Goal: Task Accomplishment & Management: Complete application form

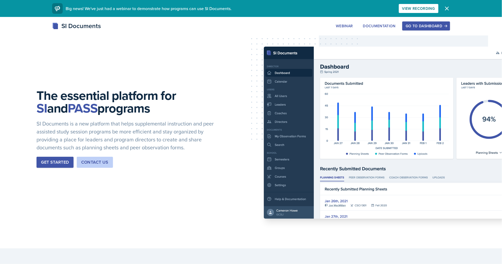
click at [427, 26] on div "Go to Dashboard" at bounding box center [426, 26] width 41 height 4
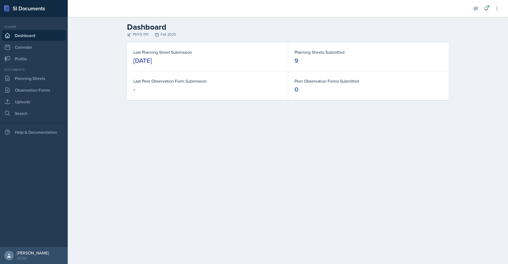
click at [152, 61] on div "[DATE]" at bounding box center [142, 60] width 19 height 8
click at [39, 78] on link "Planning Sheets" at bounding box center [34, 78] width 64 height 11
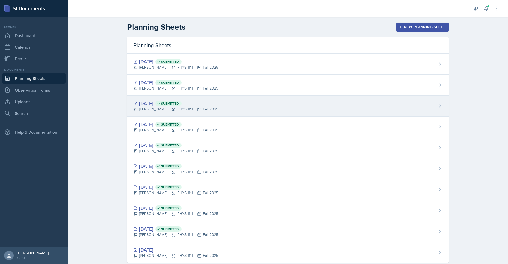
scroll to position [11, 0]
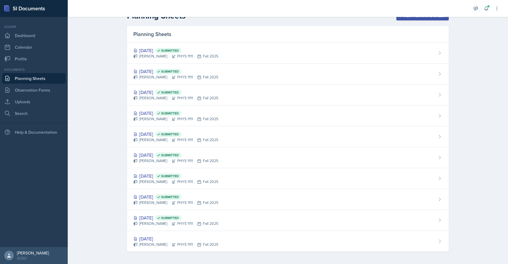
click at [82, 137] on div "Planning Sheets New Planning Sheet Planning Sheets [DATE] Submitted [PERSON_NAM…" at bounding box center [288, 135] width 440 height 258
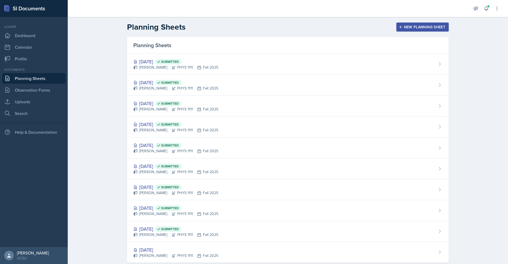
click at [406, 25] on div "New Planning Sheet" at bounding box center [423, 27] width 46 height 4
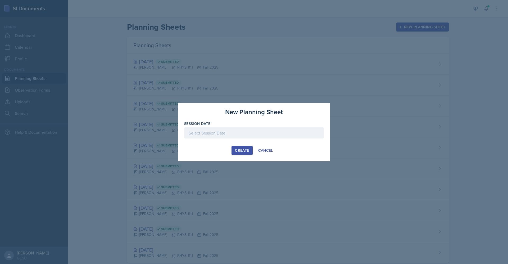
click at [235, 129] on div at bounding box center [254, 132] width 140 height 11
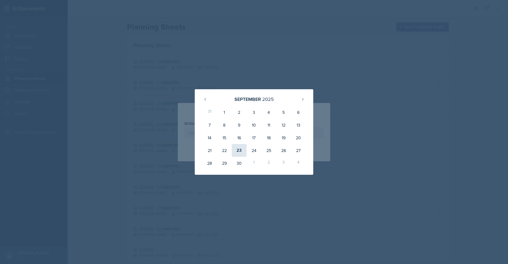
click at [236, 154] on div "23" at bounding box center [239, 150] width 15 height 13
type input "[DATE]"
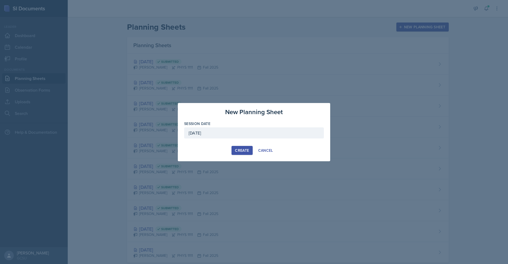
click at [245, 148] on div "Create" at bounding box center [242, 150] width 14 height 4
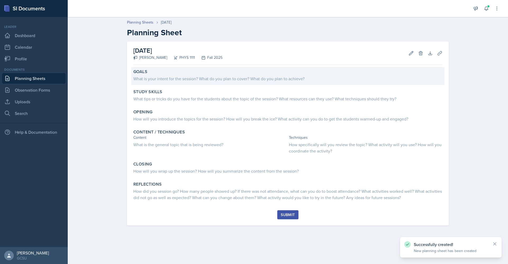
click at [234, 82] on div "Goals What is your intent for the session? What do you plan to cover? What do y…" at bounding box center [287, 76] width 313 height 18
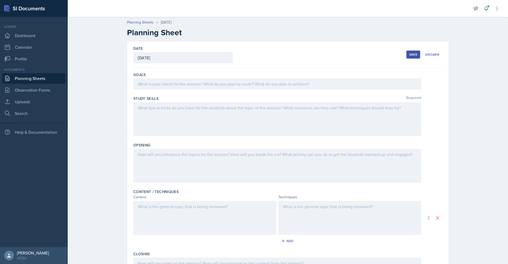
click at [234, 82] on div at bounding box center [277, 83] width 288 height 11
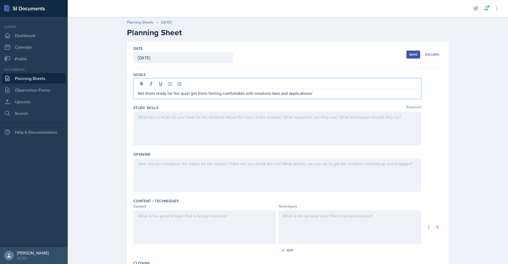
click at [334, 78] on div "Goals Get them ready for the quiz! get them feeling comfortable with newtons la…" at bounding box center [287, 86] width 309 height 33
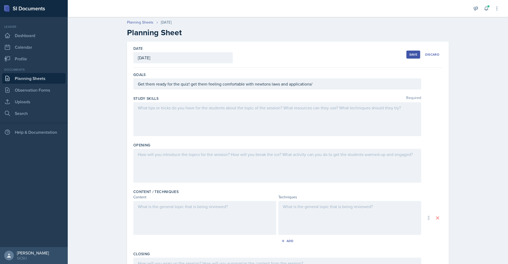
click at [328, 90] on div "Goals Get them ready for the quiz! get them feeling comfortable with newtons la…" at bounding box center [287, 82] width 309 height 24
click at [324, 85] on div "Get them ready for the quiz! get them feeling comfortable with newtons laws and…" at bounding box center [277, 83] width 288 height 11
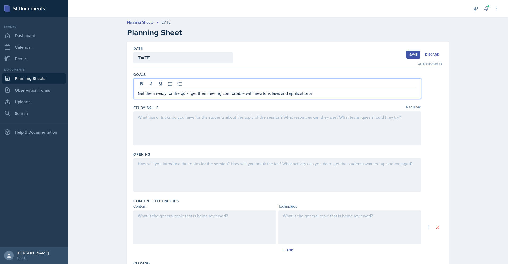
click at [318, 97] on div "Get them ready for the quiz! get them feeling comfortable with newtons laws and…" at bounding box center [277, 88] width 288 height 20
click at [300, 121] on div at bounding box center [277, 128] width 288 height 34
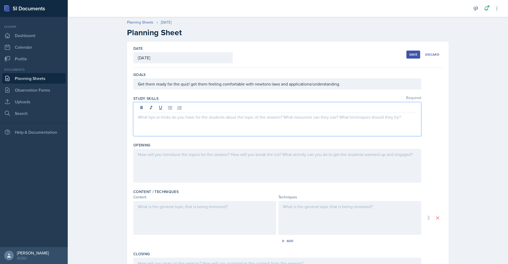
click at [242, 116] on p at bounding box center [277, 117] width 279 height 6
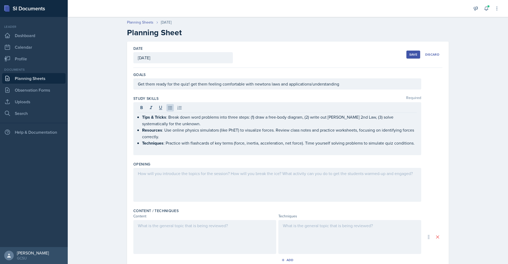
click at [268, 182] on div at bounding box center [277, 185] width 288 height 34
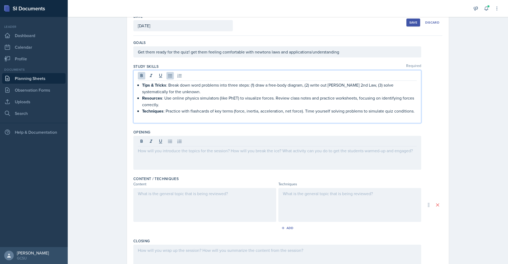
scroll to position [41, 0]
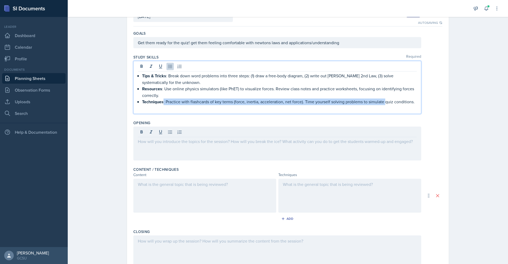
drag, startPoint x: 161, startPoint y: 101, endPoint x: 383, endPoint y: 103, distance: 222.0
click at [383, 103] on p "Techniques : Practice with flashcards of key terms (force, inertia, acceleratio…" at bounding box center [279, 101] width 275 height 7
drag, startPoint x: 301, startPoint y: 101, endPoint x: 409, endPoint y: 101, distance: 108.5
click at [409, 101] on p "Techniques : Practice with flashcards of key terms (force, inertia, acceleratio…" at bounding box center [279, 101] width 275 height 7
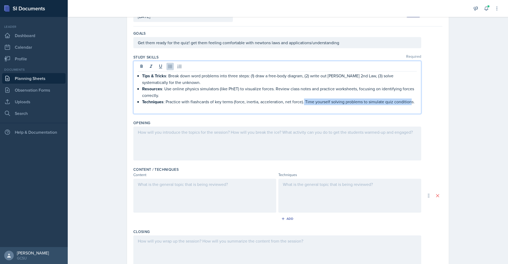
click at [409, 101] on p "Techniques : Practice with flashcards of key terms (force, inertia, acceleratio…" at bounding box center [279, 101] width 275 height 7
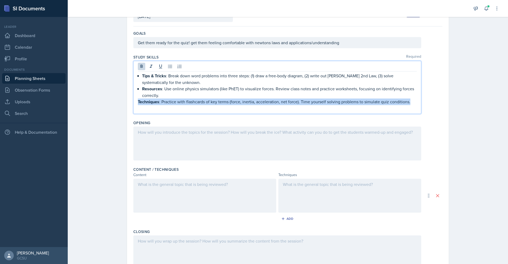
click at [315, 101] on p "Techniques : Practice with flashcards of key terms (force, inertia, acceleratio…" at bounding box center [277, 101] width 279 height 7
drag, startPoint x: 297, startPoint y: 101, endPoint x: 412, endPoint y: 102, distance: 114.8
click at [412, 102] on p "Techniques : Practice with flashcards of key terms (force, inertia, acceleratio…" at bounding box center [277, 101] width 279 height 7
copy p "Time yourself solving problems to simulate quiz conditions."
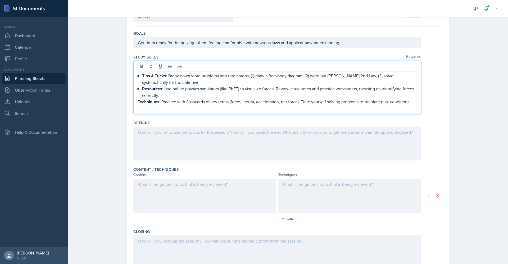
click at [188, 199] on div at bounding box center [204, 196] width 143 height 34
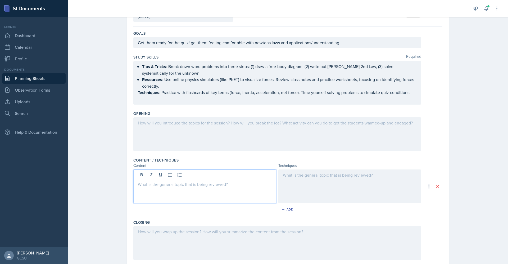
scroll to position [51, 0]
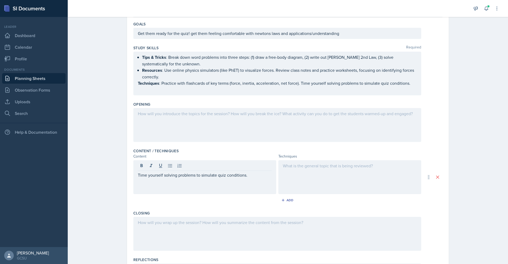
drag, startPoint x: 133, startPoint y: 81, endPoint x: 284, endPoint y: 83, distance: 151.9
click at [284, 83] on div "Tips & Tricks : Break down word problems into three steps: (1) draw a free-body…" at bounding box center [277, 74] width 288 height 44
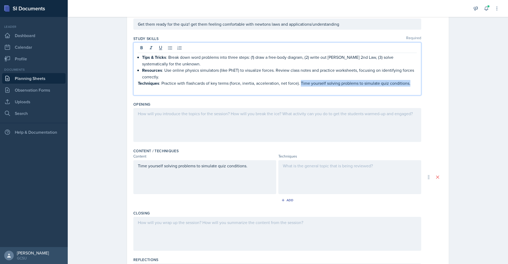
click at [298, 81] on p "Techniques : Practice with flashcards of key terms (force, inertia, acceleratio…" at bounding box center [277, 83] width 279 height 7
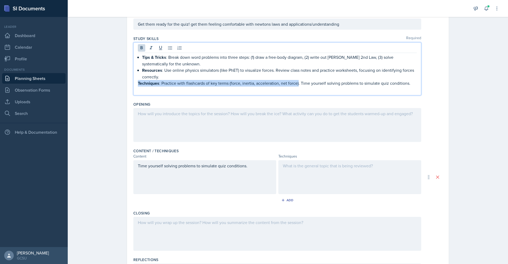
drag, startPoint x: 296, startPoint y: 83, endPoint x: 132, endPoint y: 82, distance: 163.5
click at [133, 82] on div "Tips & Tricks : Break down word problems into three steps: (1) draw a free-body…" at bounding box center [277, 68] width 288 height 53
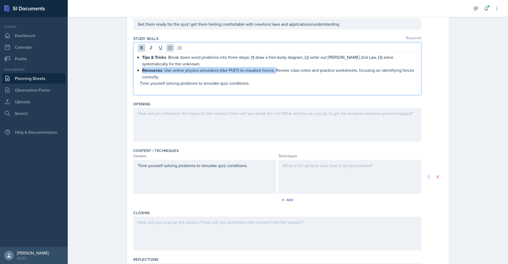
drag, startPoint x: 273, startPoint y: 71, endPoint x: 130, endPoint y: 71, distance: 142.9
click at [130, 71] on div "Date [DATE] [DATE] 31 1 2 3 4 5 6 7 8 9 10 11 12 13 14 15 16 17 18 19 20 21 22 …" at bounding box center [288, 144] width 322 height 324
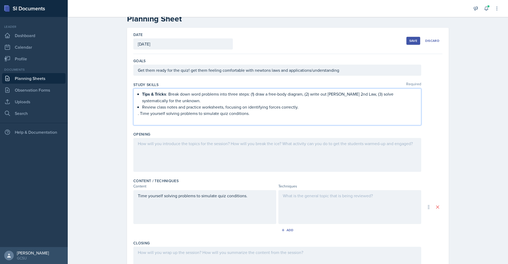
scroll to position [12, 0]
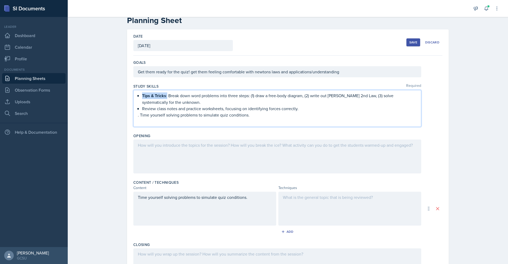
drag, startPoint x: 164, startPoint y: 95, endPoint x: 135, endPoint y: 93, distance: 28.7
click at [142, 93] on li "Tips & Tricks : Break down word problems into three steps: (1) draw a free-body…" at bounding box center [279, 98] width 275 height 13
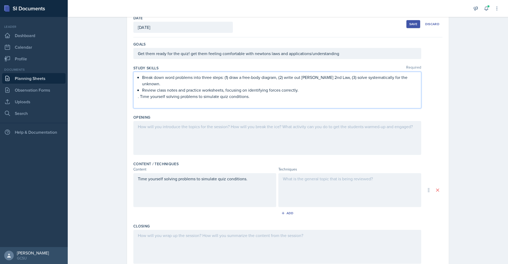
click at [297, 135] on div at bounding box center [277, 138] width 288 height 34
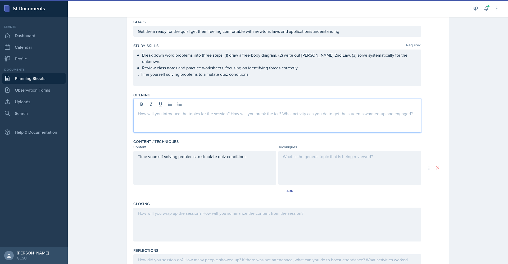
scroll to position [48, 0]
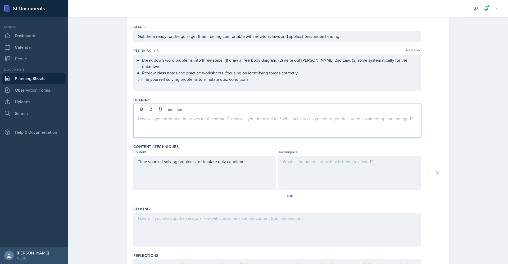
click at [198, 125] on div at bounding box center [277, 121] width 288 height 34
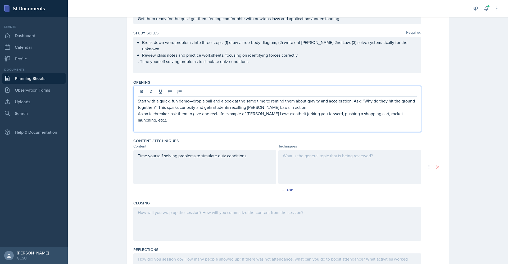
scroll to position [67, 0]
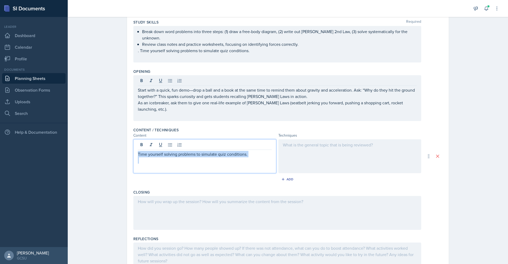
drag, startPoint x: 260, startPoint y: 160, endPoint x: 92, endPoint y: 128, distance: 170.2
click at [92, 128] on div "Planning Sheets [DATE] Planning Sheet Date [DATE] [DATE] 31 1 2 3 4 5 6 7 8 9 1…" at bounding box center [288, 117] width 440 height 359
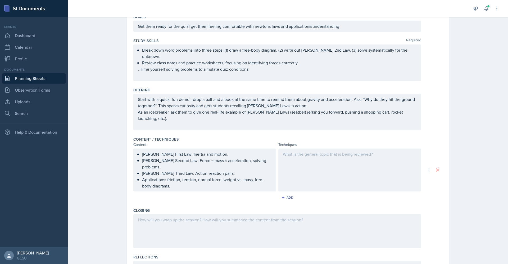
click at [364, 193] on div "Add" at bounding box center [287, 198] width 309 height 10
click at [347, 162] on div at bounding box center [349, 169] width 143 height 43
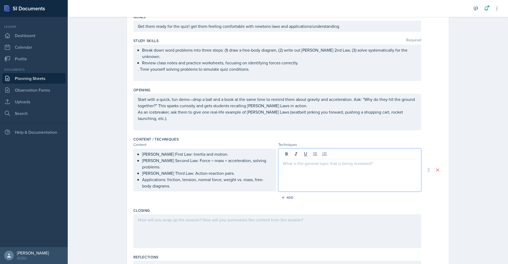
scroll to position [67, 0]
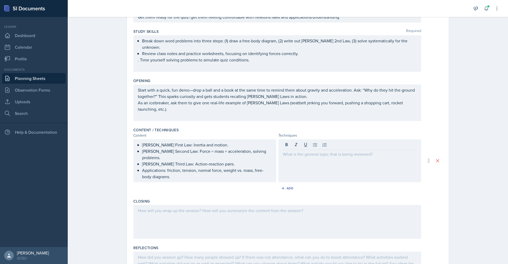
click at [311, 166] on div at bounding box center [349, 160] width 143 height 43
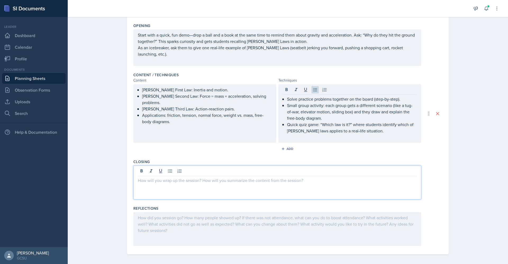
click at [213, 169] on div at bounding box center [277, 182] width 288 height 34
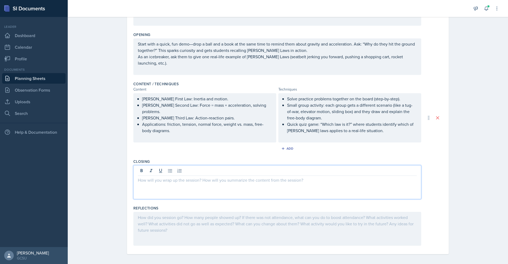
click at [204, 181] on div at bounding box center [277, 182] width 288 height 34
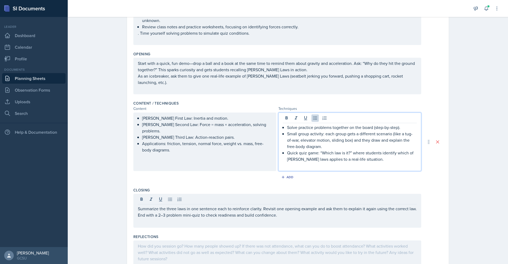
scroll to position [103, 0]
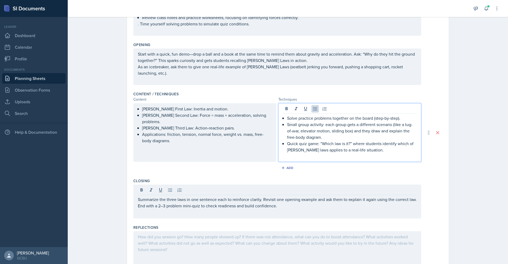
click at [373, 150] on p "Quick quiz game: “Which law is it?” where students identify which of [PERSON_NA…" at bounding box center [352, 146] width 130 height 13
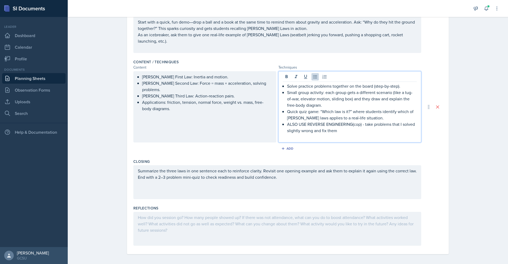
scroll to position [0, 0]
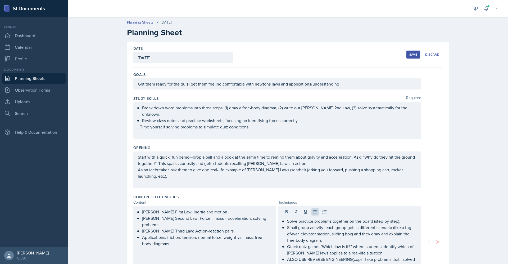
click at [409, 55] on div "Save" at bounding box center [413, 54] width 8 height 4
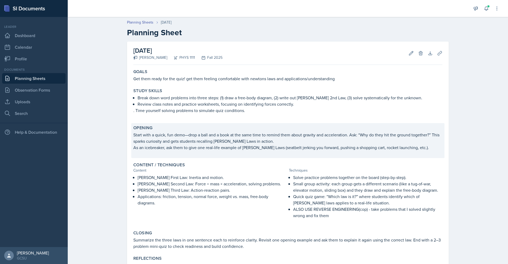
click at [357, 131] on div "Opening Start with a quick, fun demo—drop a ball and a book at the same time to…" at bounding box center [287, 140] width 313 height 35
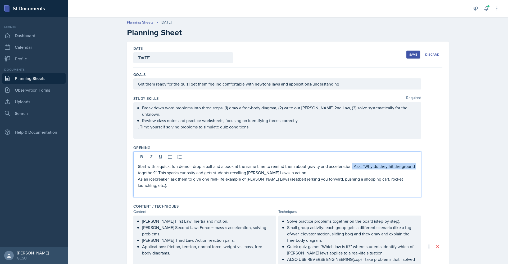
drag, startPoint x: 350, startPoint y: 155, endPoint x: 132, endPoint y: 168, distance: 217.9
click at [133, 168] on div "Start with a quick, fun demo—drop a ball and a book at the same time to remind …" at bounding box center [277, 174] width 288 height 46
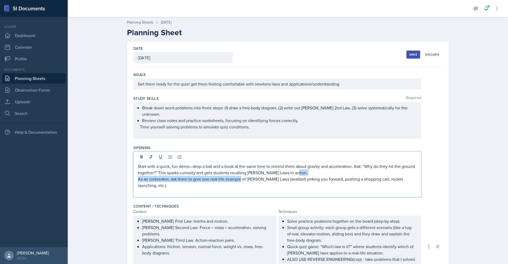
drag, startPoint x: 299, startPoint y: 173, endPoint x: 238, endPoint y: 175, distance: 61.2
click at [238, 175] on div "Start with a quick, fun demo—drop a ball and a book at the same time to remind …" at bounding box center [277, 179] width 279 height 32
click at [298, 169] on p "Start with a quick, fun demo—drop a ball and a book at the same time to remind …" at bounding box center [277, 169] width 279 height 13
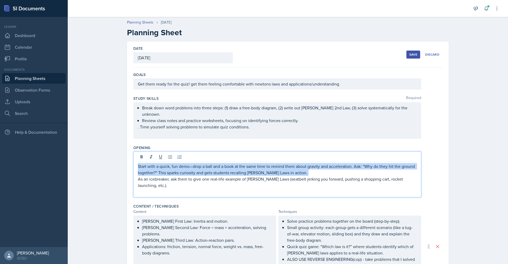
drag, startPoint x: 298, startPoint y: 169, endPoint x: 132, endPoint y: 163, distance: 166.3
click at [133, 163] on div "Start with a quick, fun demo—drop a ball and a book at the same time to remind …" at bounding box center [277, 174] width 288 height 46
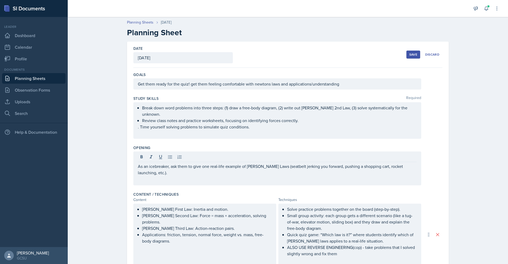
click at [413, 53] on div "Save" at bounding box center [413, 54] width 8 height 4
